Goal: Transaction & Acquisition: Purchase product/service

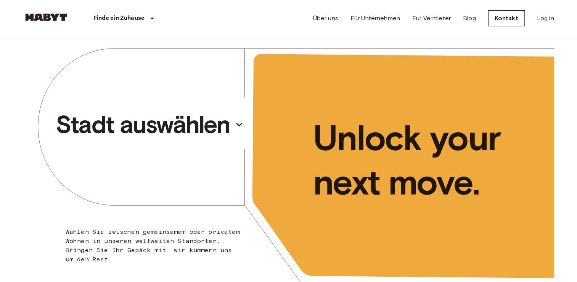
click at [148, 120] on p "Stadt auswählen" at bounding box center [143, 124] width 174 height 31
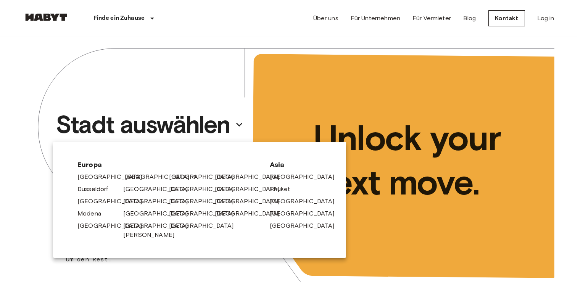
click at [136, 176] on link "[GEOGRAPHIC_DATA]" at bounding box center [161, 176] width 72 height 9
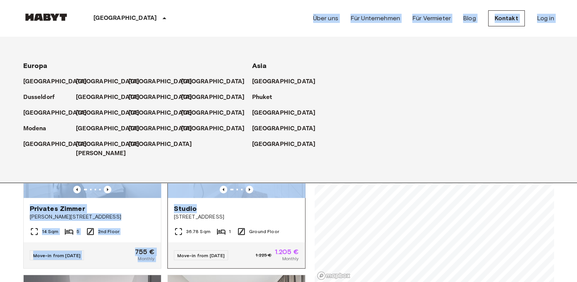
drag, startPoint x: 69, startPoint y: 74, endPoint x: 295, endPoint y: 200, distance: 258.4
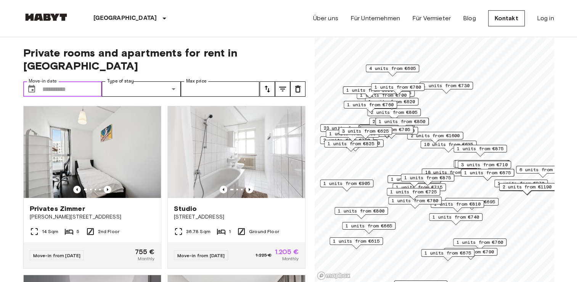
click at [97, 81] on input "Move-in date" at bounding box center [72, 88] width 60 height 15
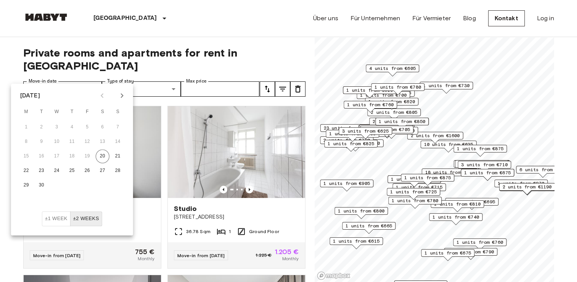
click at [118, 94] on icon "Next month" at bounding box center [122, 95] width 9 height 9
click at [95, 130] on div "1 2" at bounding box center [72, 127] width 122 height 14
click at [100, 128] on button "1" at bounding box center [103, 127] width 14 height 14
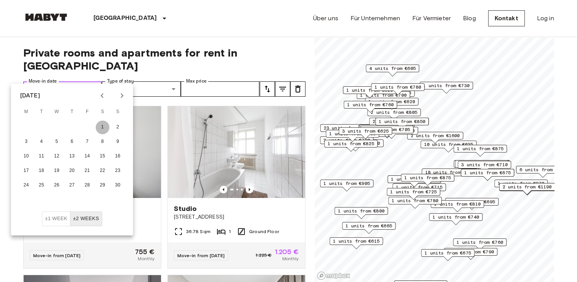
type input "**********"
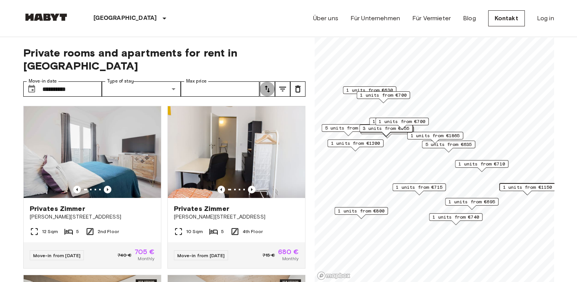
click at [267, 84] on icon "tune" at bounding box center [267, 88] width 9 height 9
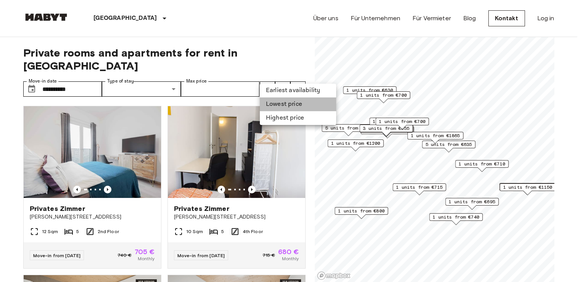
click at [281, 106] on li "Lowest price" at bounding box center [298, 104] width 76 height 14
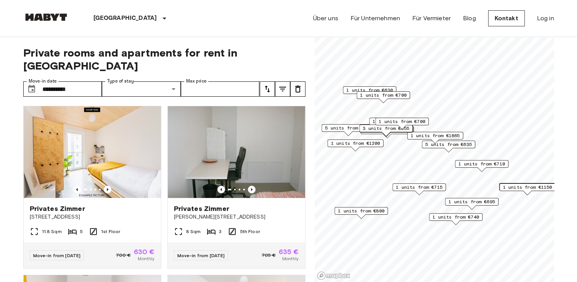
click at [236, 40] on div "**********" at bounding box center [164, 159] width 282 height 245
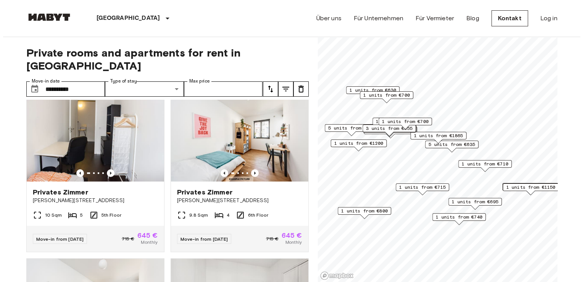
scroll to position [166, 0]
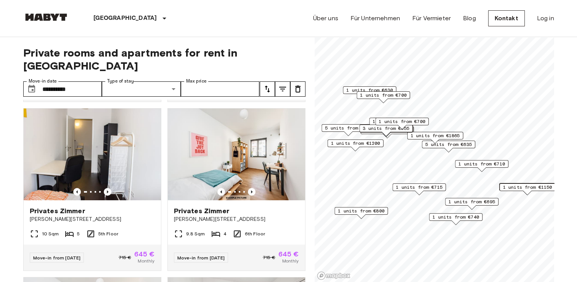
click at [283, 84] on icon "tune" at bounding box center [282, 88] width 9 height 9
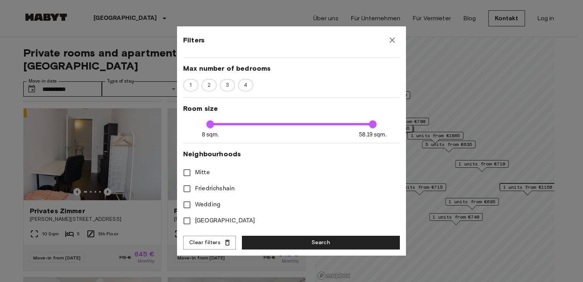
scroll to position [136, 0]
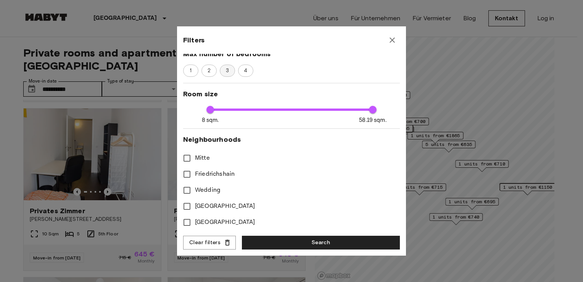
click at [231, 69] on span "3" at bounding box center [227, 71] width 11 height 8
click at [250, 71] on span "4" at bounding box center [246, 71] width 12 height 8
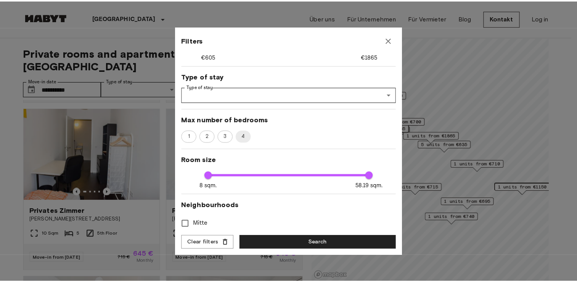
scroll to position [72, 0]
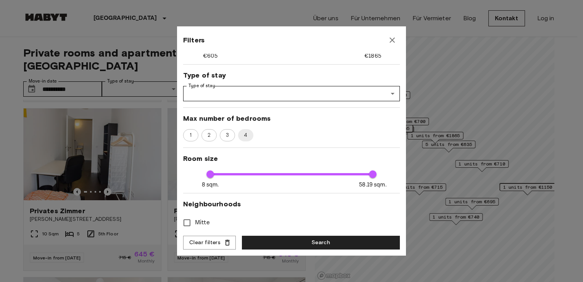
type input "**"
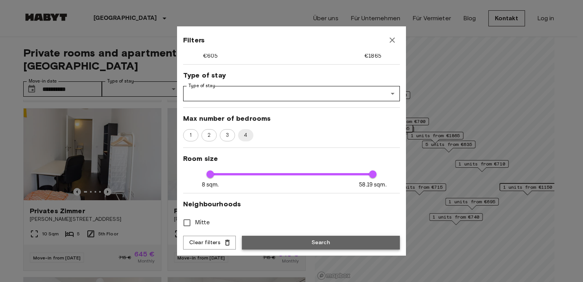
click at [339, 245] on button "Search" at bounding box center [321, 242] width 158 height 14
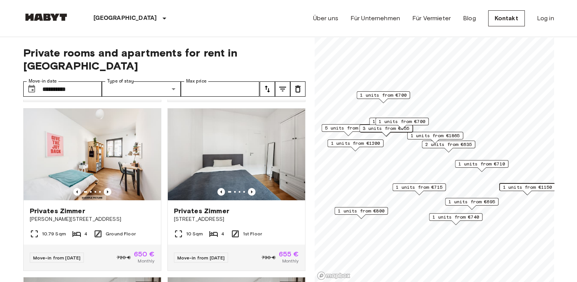
scroll to position [1, 0]
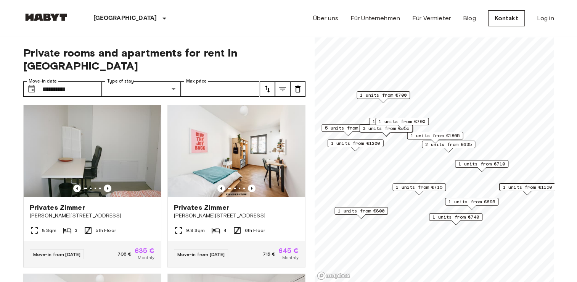
drag, startPoint x: 305, startPoint y: 106, endPoint x: 305, endPoint y: 113, distance: 7.2
click at [305, 113] on div "**********" at bounding box center [288, 159] width 531 height 245
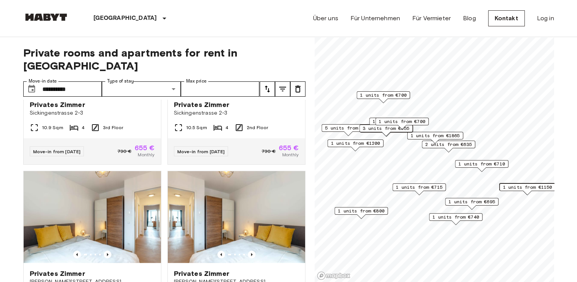
scroll to position [444, 0]
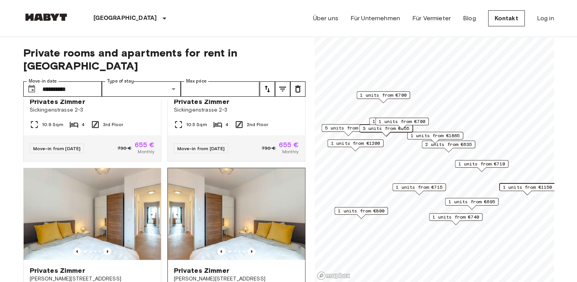
click at [237, 181] on img at bounding box center [236, 214] width 137 height 92
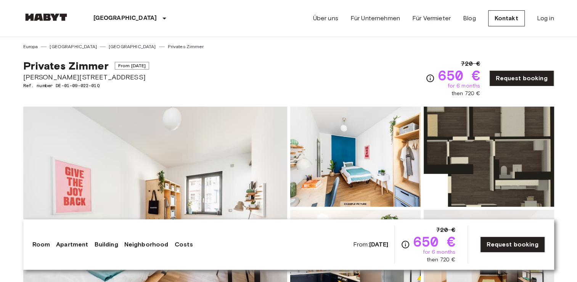
click at [219, 153] on img at bounding box center [155, 207] width 264 height 203
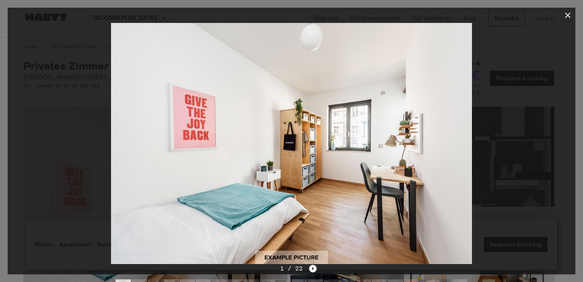
click at [316, 268] on icon "Next image" at bounding box center [313, 268] width 8 height 8
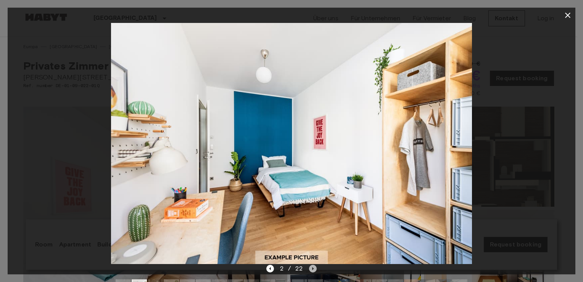
click at [315, 268] on icon "Next image" at bounding box center [313, 268] width 8 height 8
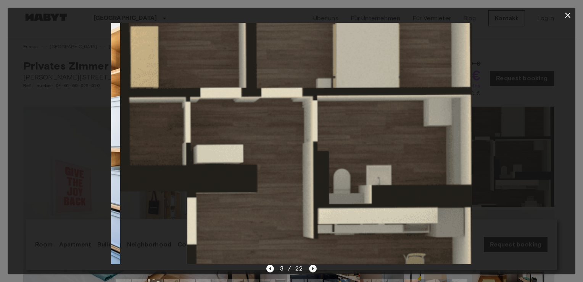
click at [315, 268] on icon "Next image" at bounding box center [313, 268] width 8 height 8
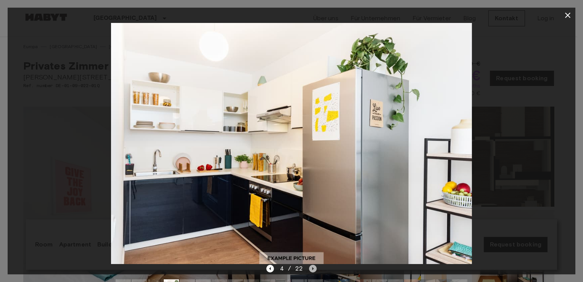
click at [315, 268] on icon "Next image" at bounding box center [313, 268] width 8 height 8
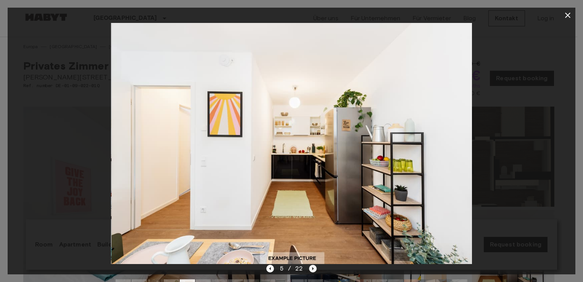
click at [315, 268] on icon "Next image" at bounding box center [313, 268] width 8 height 8
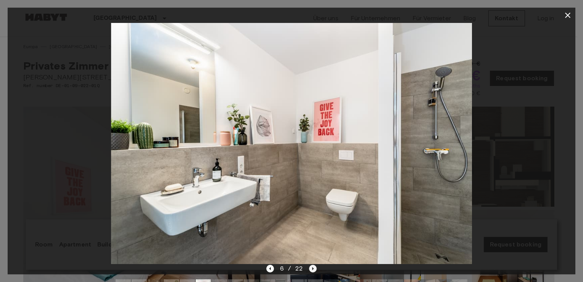
click at [315, 268] on icon "Next image" at bounding box center [313, 268] width 8 height 8
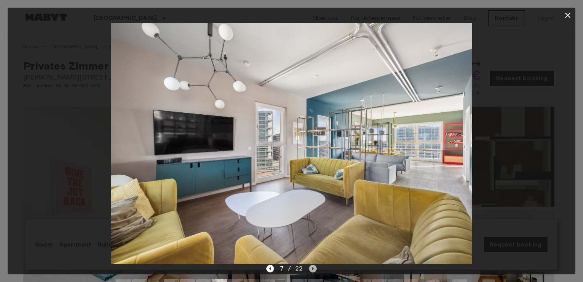
click at [315, 268] on icon "Next image" at bounding box center [313, 268] width 8 height 8
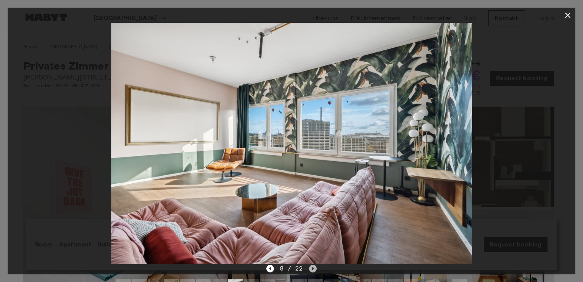
click at [315, 268] on icon "Next image" at bounding box center [313, 268] width 8 height 8
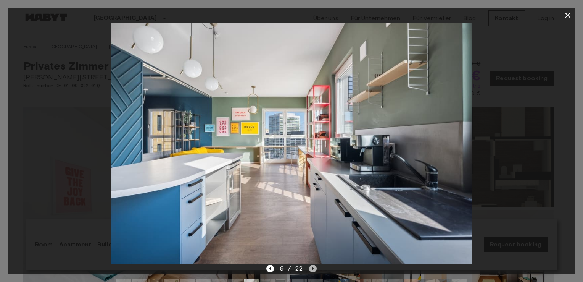
click at [315, 268] on icon "Next image" at bounding box center [313, 268] width 8 height 8
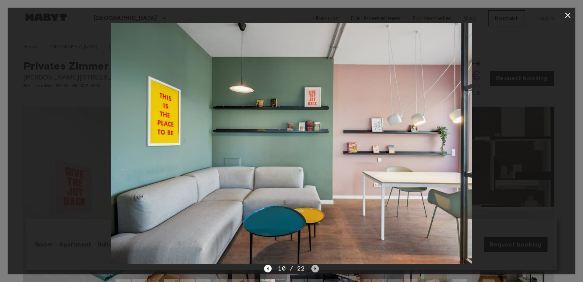
click at [315, 268] on icon "Next image" at bounding box center [315, 268] width 2 height 3
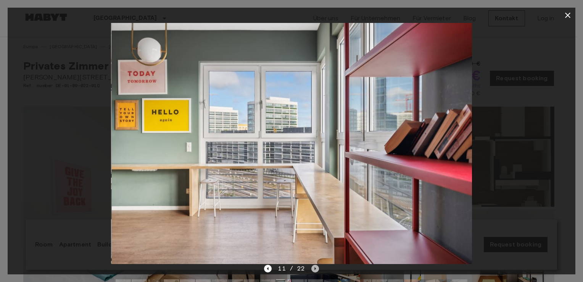
click at [315, 268] on icon "Next image" at bounding box center [315, 268] width 2 height 3
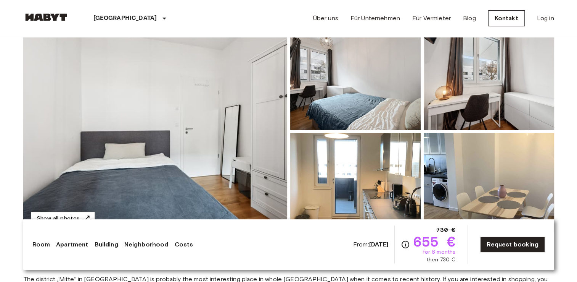
scroll to position [79, 0]
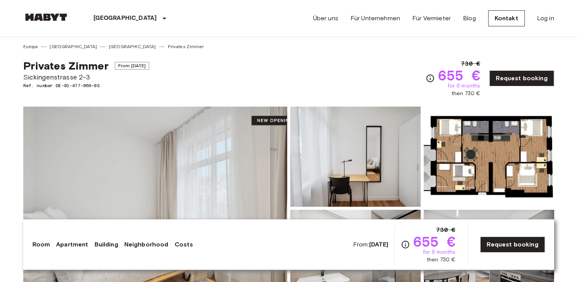
click at [258, 120] on img at bounding box center [155, 207] width 264 height 203
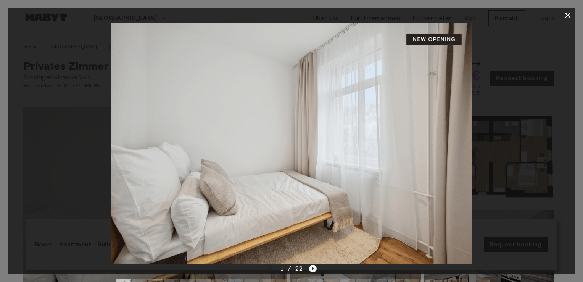
click at [312, 270] on icon "Next image" at bounding box center [313, 268] width 8 height 8
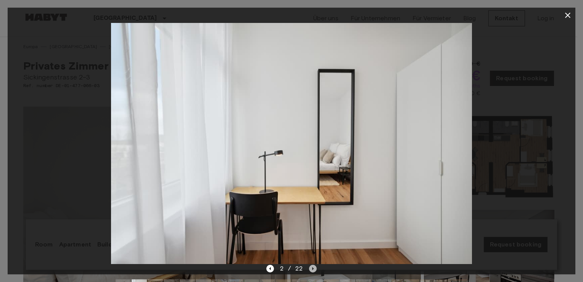
click at [312, 270] on icon "Next image" at bounding box center [313, 268] width 8 height 8
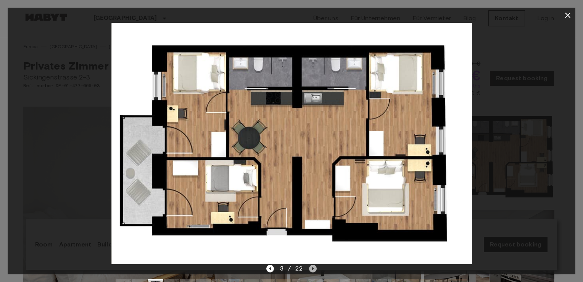
click at [312, 270] on icon "Next image" at bounding box center [313, 268] width 8 height 8
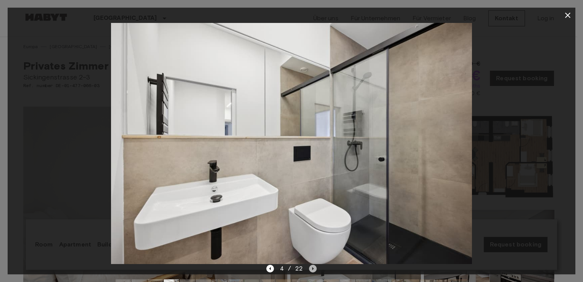
click at [312, 270] on icon "Next image" at bounding box center [313, 268] width 8 height 8
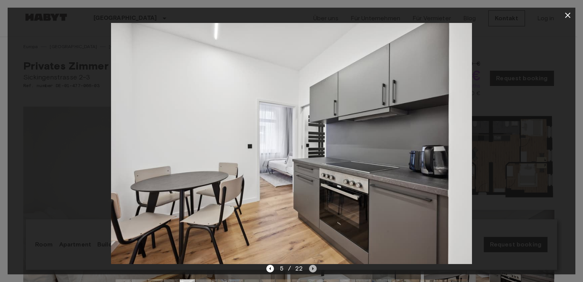
click at [312, 270] on icon "Next image" at bounding box center [313, 268] width 8 height 8
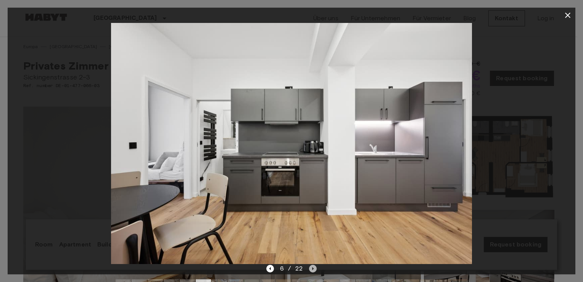
click at [312, 270] on icon "Next image" at bounding box center [313, 268] width 8 height 8
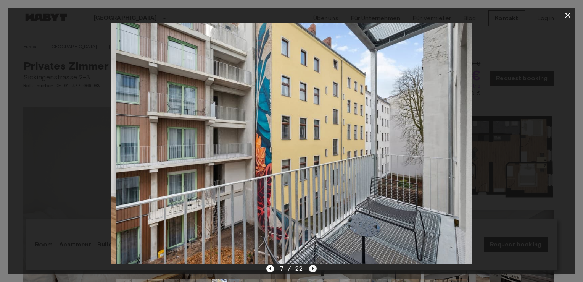
click at [312, 270] on icon "Next image" at bounding box center [313, 268] width 8 height 8
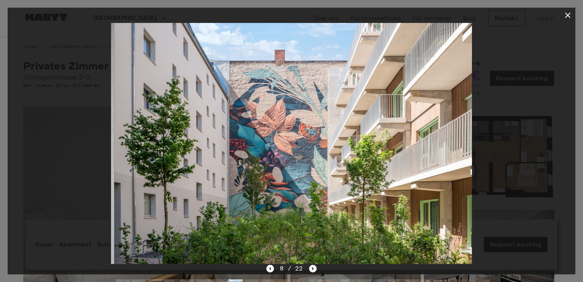
click at [312, 270] on icon "Next image" at bounding box center [313, 268] width 8 height 8
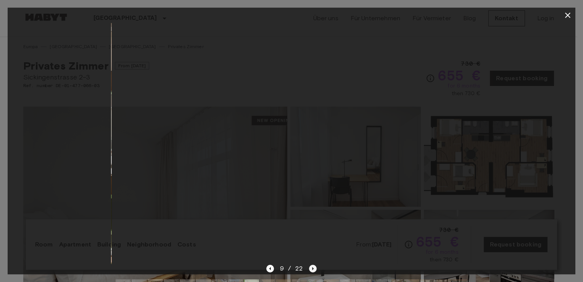
click at [312, 270] on icon "Next image" at bounding box center [313, 268] width 8 height 8
click at [312, 270] on icon "Next image" at bounding box center [315, 268] width 8 height 8
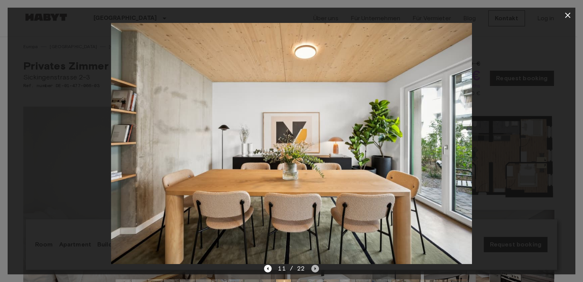
click at [312, 270] on icon "Next image" at bounding box center [315, 268] width 8 height 8
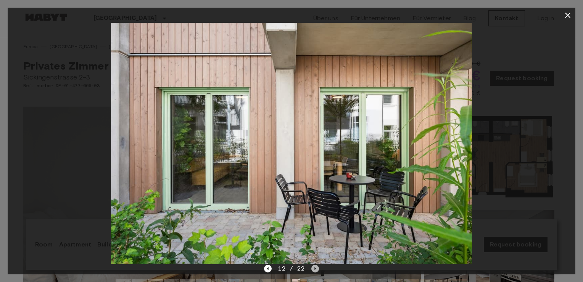
click at [312, 270] on icon "Next image" at bounding box center [315, 268] width 8 height 8
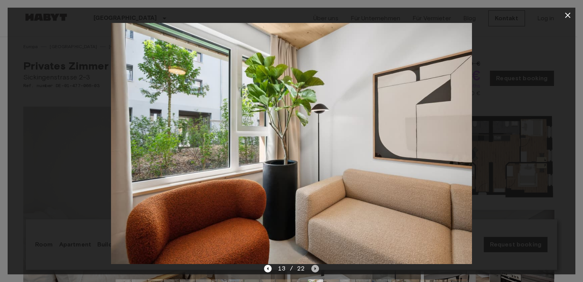
click at [312, 270] on icon "Next image" at bounding box center [315, 268] width 8 height 8
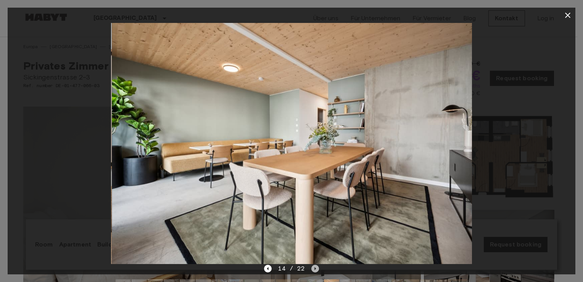
click at [312, 270] on icon "Next image" at bounding box center [315, 268] width 8 height 8
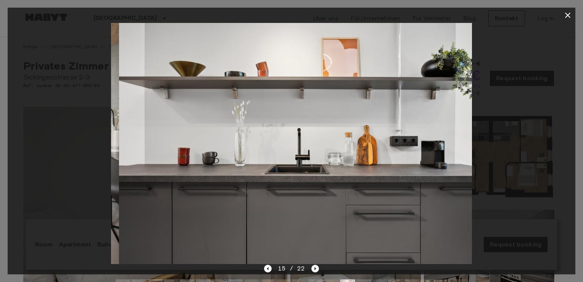
click at [312, 270] on icon "Next image" at bounding box center [315, 268] width 8 height 8
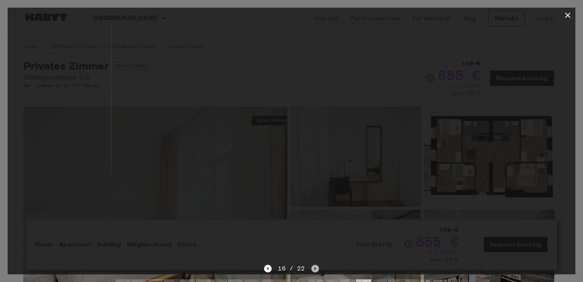
click at [312, 270] on icon "Next image" at bounding box center [315, 268] width 8 height 8
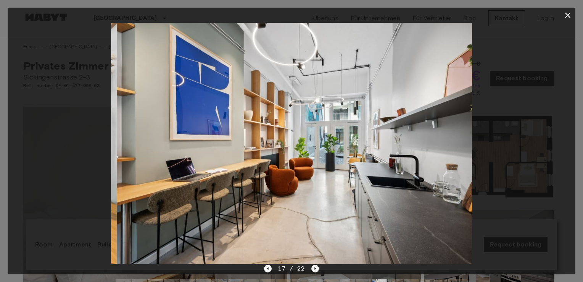
click at [312, 270] on icon "Next image" at bounding box center [315, 268] width 8 height 8
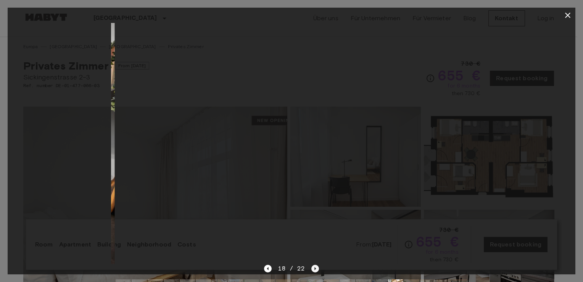
click at [312, 270] on icon "Next image" at bounding box center [315, 268] width 8 height 8
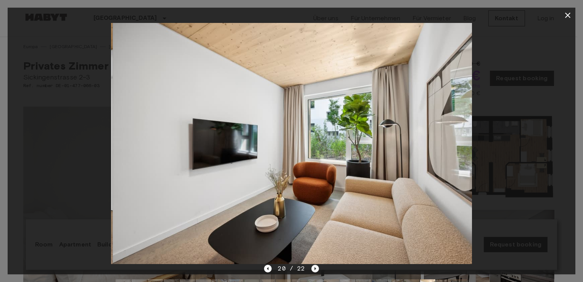
click at [312, 270] on icon "Next image" at bounding box center [315, 268] width 8 height 8
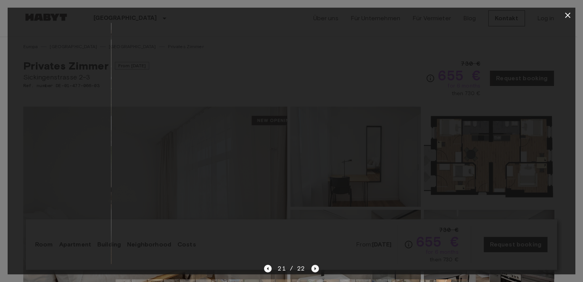
click at [312, 270] on icon "Next image" at bounding box center [315, 268] width 8 height 8
click at [312, 270] on div "22 / 22" at bounding box center [291, 268] width 55 height 9
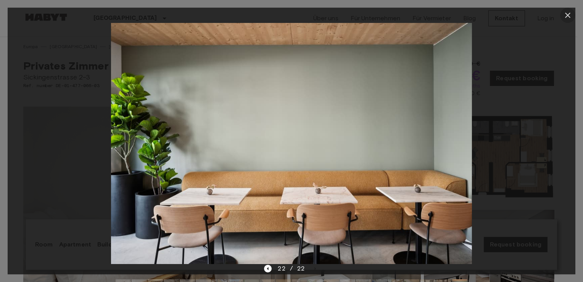
click at [564, 11] on icon "button" at bounding box center [567, 15] width 9 height 9
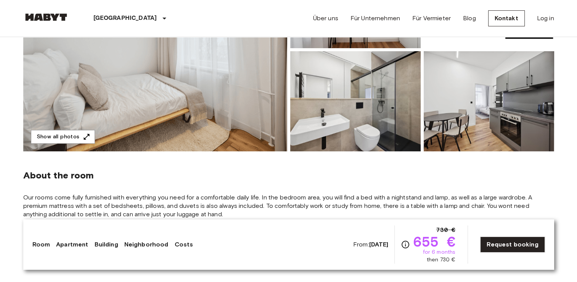
scroll to position [164, 0]
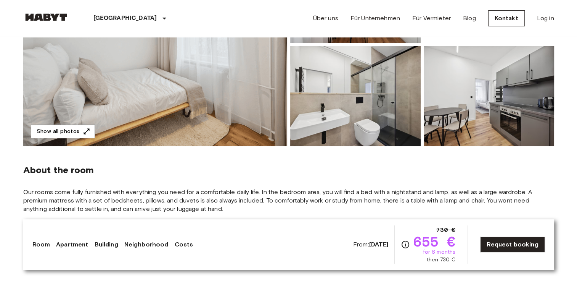
click at [192, 96] on img at bounding box center [155, 44] width 264 height 203
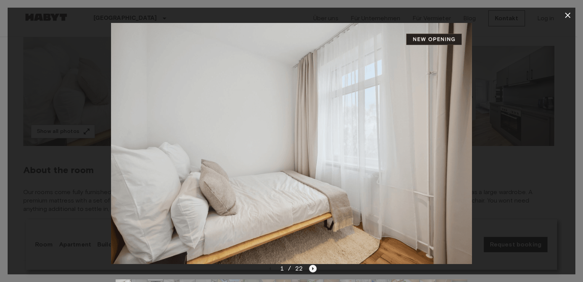
click at [313, 271] on icon "Next image" at bounding box center [313, 268] width 8 height 8
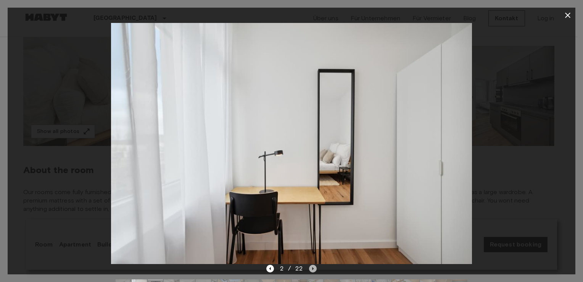
click at [313, 271] on icon "Next image" at bounding box center [313, 268] width 8 height 8
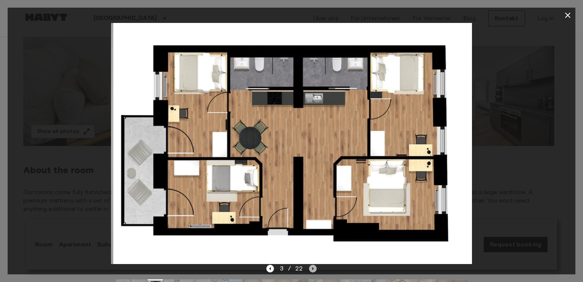
click at [313, 271] on icon "Next image" at bounding box center [313, 268] width 8 height 8
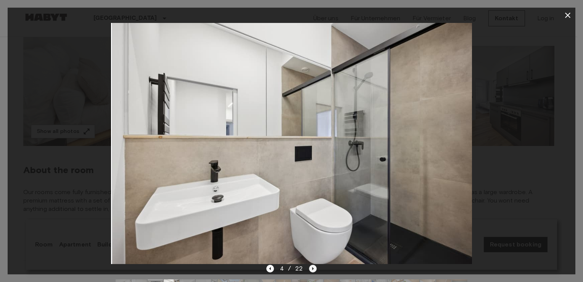
click at [311, 270] on icon "Next image" at bounding box center [313, 268] width 8 height 8
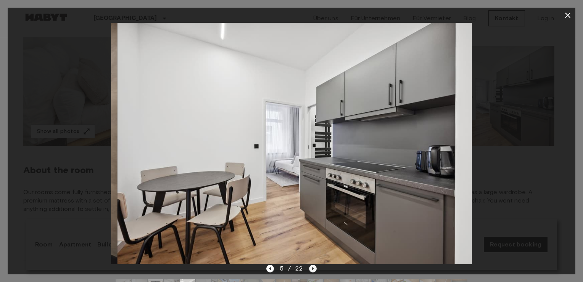
click at [311, 270] on icon "Next image" at bounding box center [313, 268] width 8 height 8
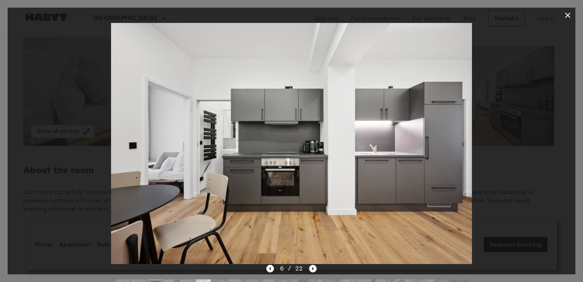
click at [311, 270] on icon "Next image" at bounding box center [313, 268] width 8 height 8
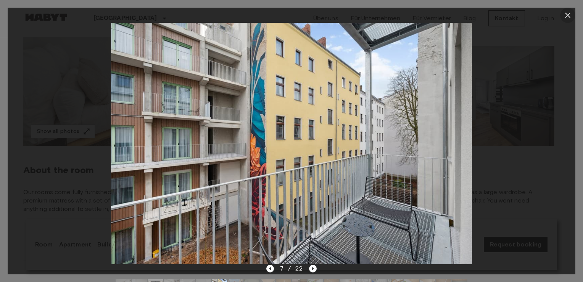
click at [572, 14] on button "button" at bounding box center [567, 15] width 15 height 15
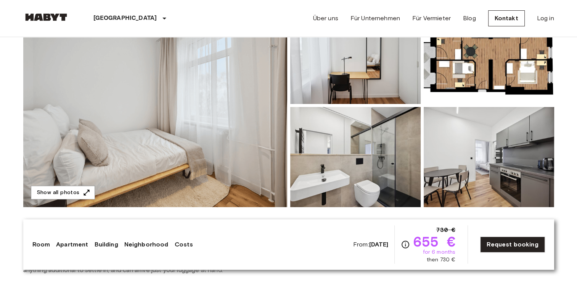
scroll to position [0, 0]
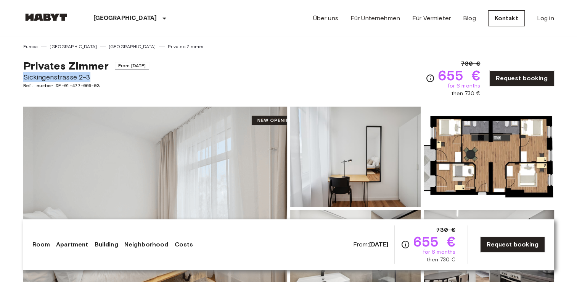
drag, startPoint x: 21, startPoint y: 75, endPoint x: 90, endPoint y: 76, distance: 69.1
